Goal: Information Seeking & Learning: Find contact information

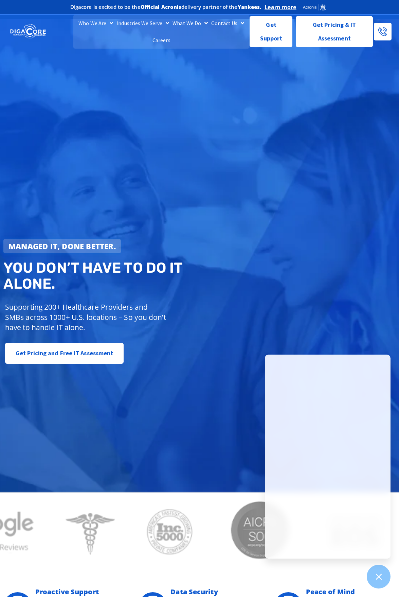
drag, startPoint x: -6, startPoint y: 360, endPoint x: 206, endPoint y: 198, distance: 266.2
click at [206, 198] on div "Managed IT, done better. You don’t have to do IT alone. Supporting 200+ Healthc…" at bounding box center [199, 293] width 399 height 549
click at [276, 40] on span "Get Support" at bounding box center [272, 28] width 32 height 27
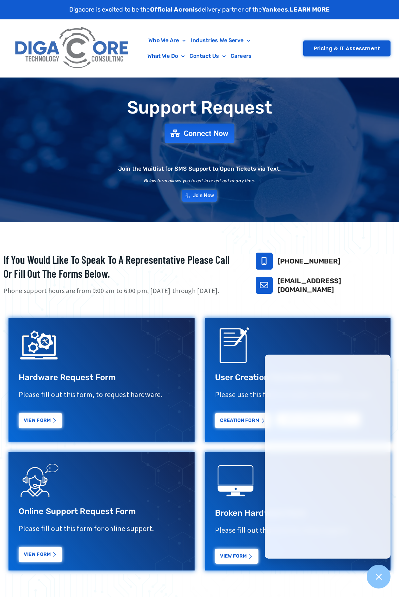
click at [193, 137] on span "Connect Now" at bounding box center [206, 132] width 45 height 7
click at [202, 196] on span "Join Now" at bounding box center [203, 196] width 23 height 6
click at [216, 135] on span "Connect Now" at bounding box center [206, 132] width 45 height 7
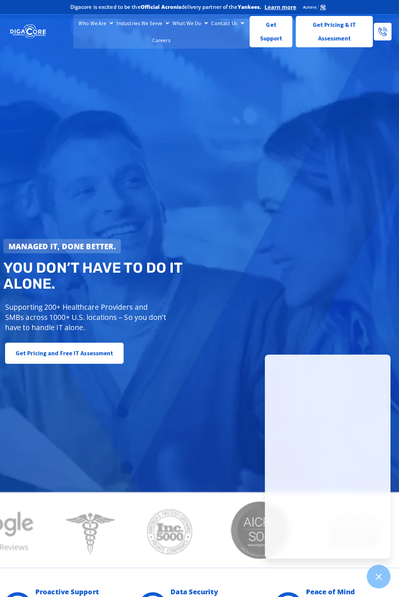
click at [127, 210] on div "Managed IT, done better. You don’t have to do IT alone. Supporting 200+ Healthc…" at bounding box center [199, 293] width 399 height 549
click at [131, 167] on div "Managed IT, done better. You don’t have to do IT alone. Supporting 200+ Healthc…" at bounding box center [199, 293] width 399 height 549
click at [104, 138] on div "Managed IT, done better. You don’t have to do IT alone. Supporting 200+ Healthc…" at bounding box center [199, 293] width 399 height 549
